Goal: Information Seeking & Learning: Learn about a topic

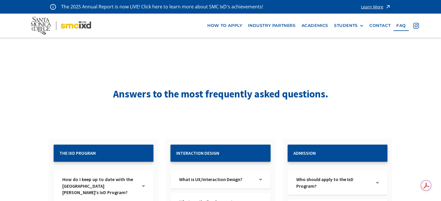
click at [85, 23] on img at bounding box center [61, 26] width 60 height 18
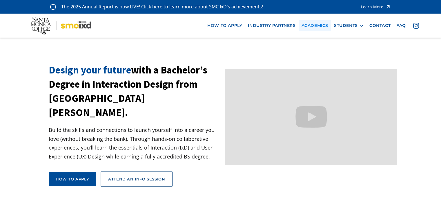
click at [320, 26] on link "Academics" at bounding box center [314, 25] width 32 height 11
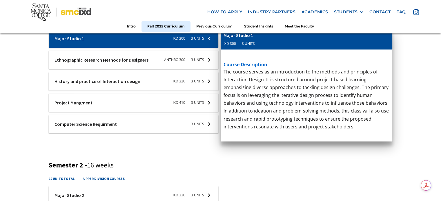
scroll to position [254, 0]
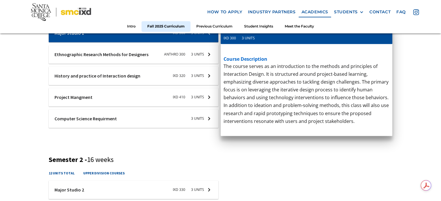
click at [74, 95] on div at bounding box center [133, 97] width 169 height 19
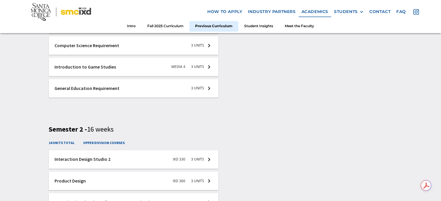
scroll to position [927, 0]
click at [185, 71] on div at bounding box center [133, 66] width 169 height 19
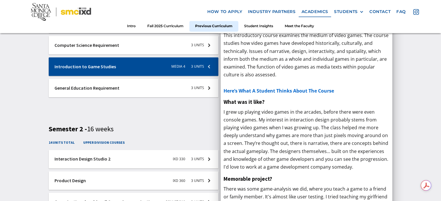
click at [167, 66] on div at bounding box center [133, 66] width 169 height 19
click at [167, 21] on nav "how to apply industry partners Academics STUDENTS PROspective Students GRAD SHO…" at bounding box center [220, 16] width 441 height 33
click at [168, 28] on link "Fall 2025 Curriculum" at bounding box center [165, 26] width 48 height 11
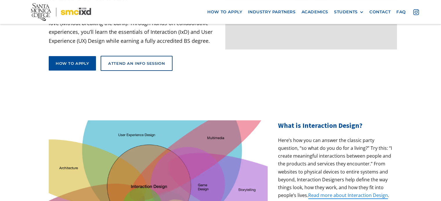
scroll to position [116, 0]
click at [316, 10] on link "Academics" at bounding box center [314, 12] width 32 height 11
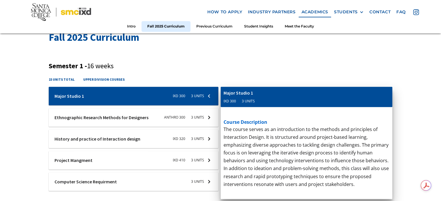
scroll to position [191, 0]
click at [113, 119] on div at bounding box center [133, 117] width 169 height 19
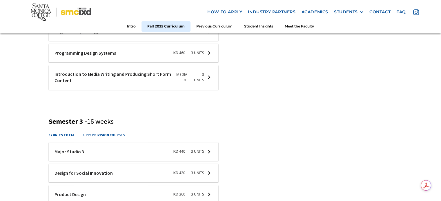
scroll to position [467, 0]
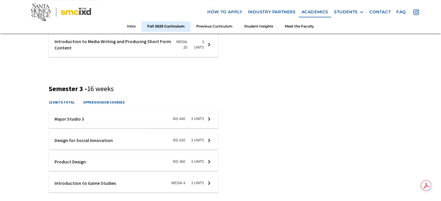
click at [171, 164] on div at bounding box center [133, 162] width 169 height 19
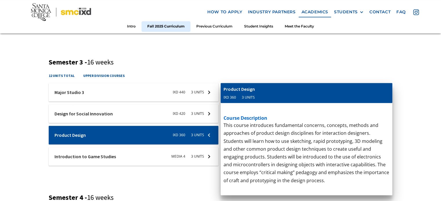
scroll to position [507, 0]
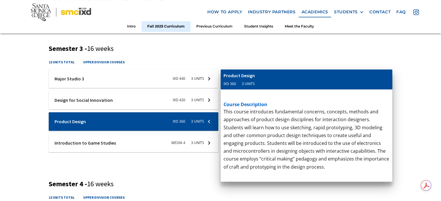
click at [188, 143] on div at bounding box center [133, 143] width 169 height 19
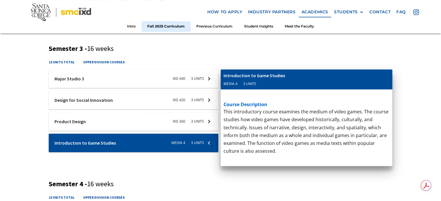
click at [204, 176] on div "Fall 2025 Curriculum Semester 1 - 16 weeks 15 units total upper division course…" at bounding box center [220, 4] width 343 height 581
click at [290, 177] on p "‍" at bounding box center [306, 175] width 166 height 8
click at [186, 178] on div "Fall 2025 Curriculum Semester 1 - 16 weeks 15 units total upper division course…" at bounding box center [220, 4] width 343 height 581
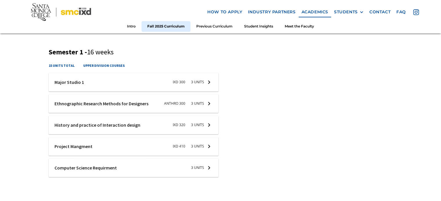
scroll to position [223, 0]
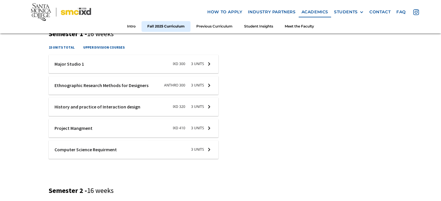
click at [142, 65] on div at bounding box center [133, 64] width 169 height 19
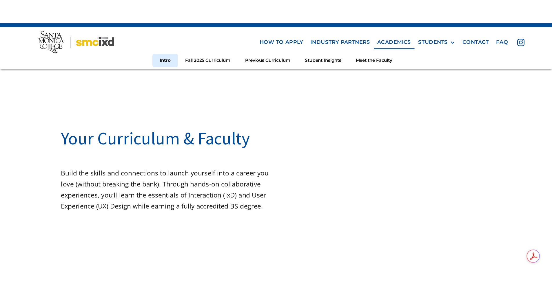
scroll to position [11, 0]
